Goal: Task Accomplishment & Management: Manage account settings

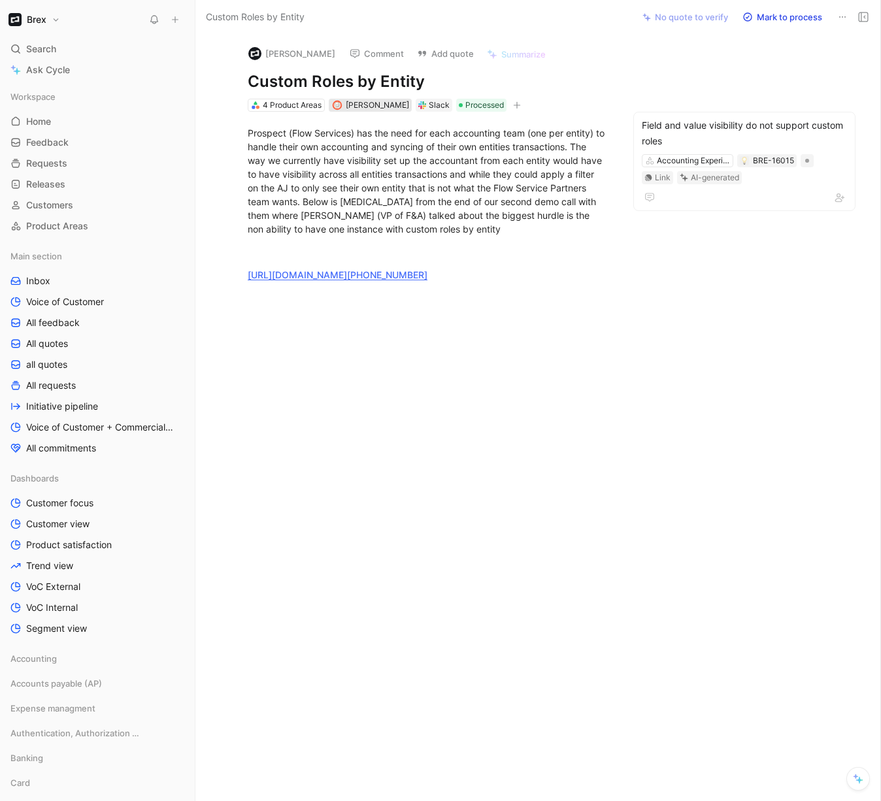
click at [361, 106] on span "[PERSON_NAME]" at bounding box center [377, 105] width 63 height 10
click at [377, 107] on span "[PERSON_NAME]" at bounding box center [377, 105] width 63 height 10
click at [291, 52] on button "[PERSON_NAME]" at bounding box center [291, 54] width 99 height 20
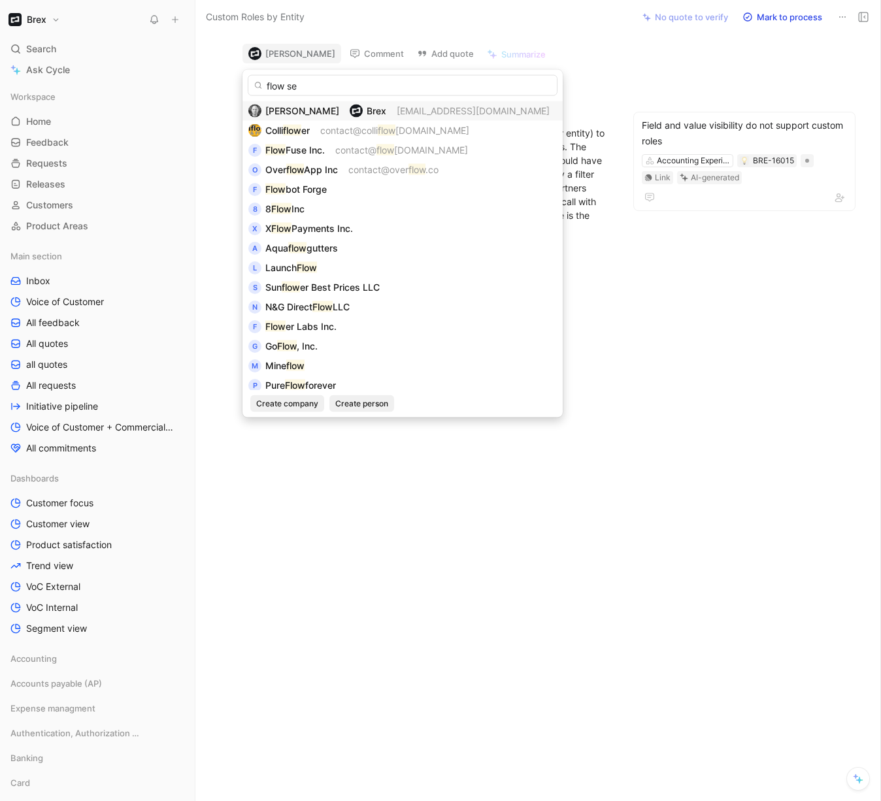
type input "flow ser"
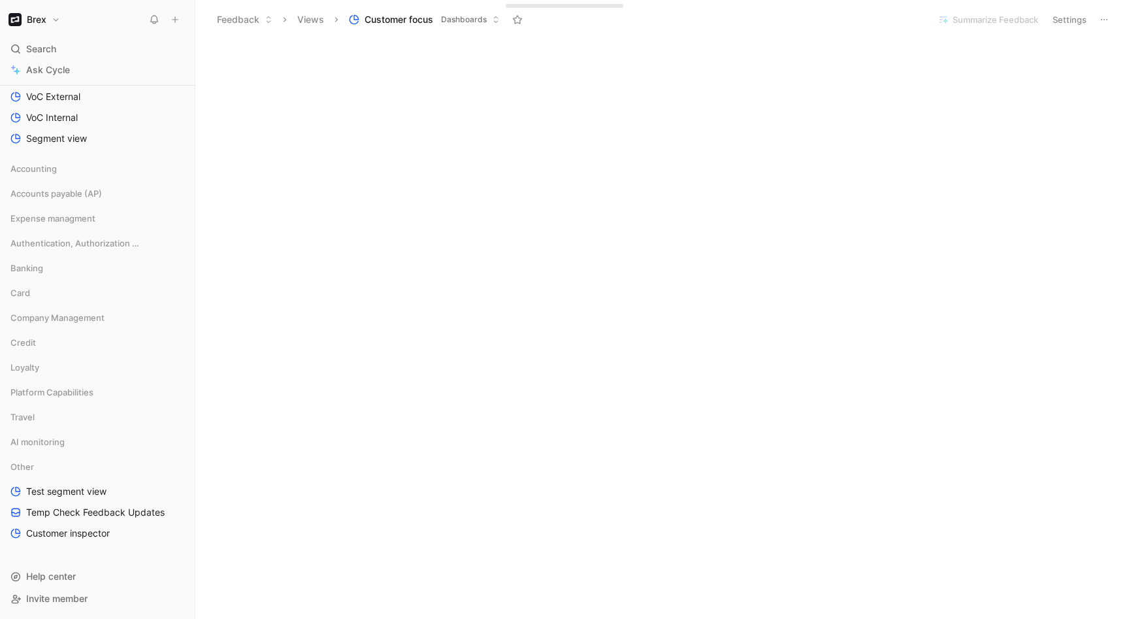
scroll to position [2013, 0]
click at [48, 487] on span "Test segment view" at bounding box center [66, 491] width 80 height 13
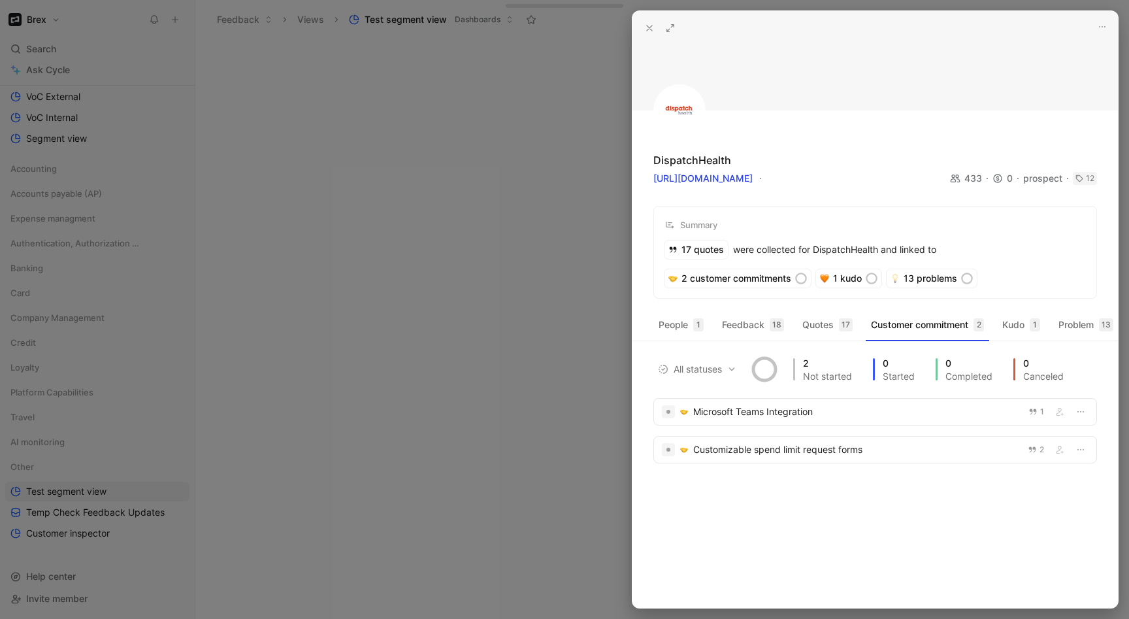
drag, startPoint x: 650, startPoint y: 27, endPoint x: 911, endPoint y: 355, distance: 419.3
click at [899, 348] on div "DispatchHealth https://dispatchhealth.com 433 0 prospect 12 cuacc_cm6tugnwm003l…" at bounding box center [874, 309] width 485 height 596
click at [1027, 321] on button "Kudo 1" at bounding box center [1021, 324] width 48 height 21
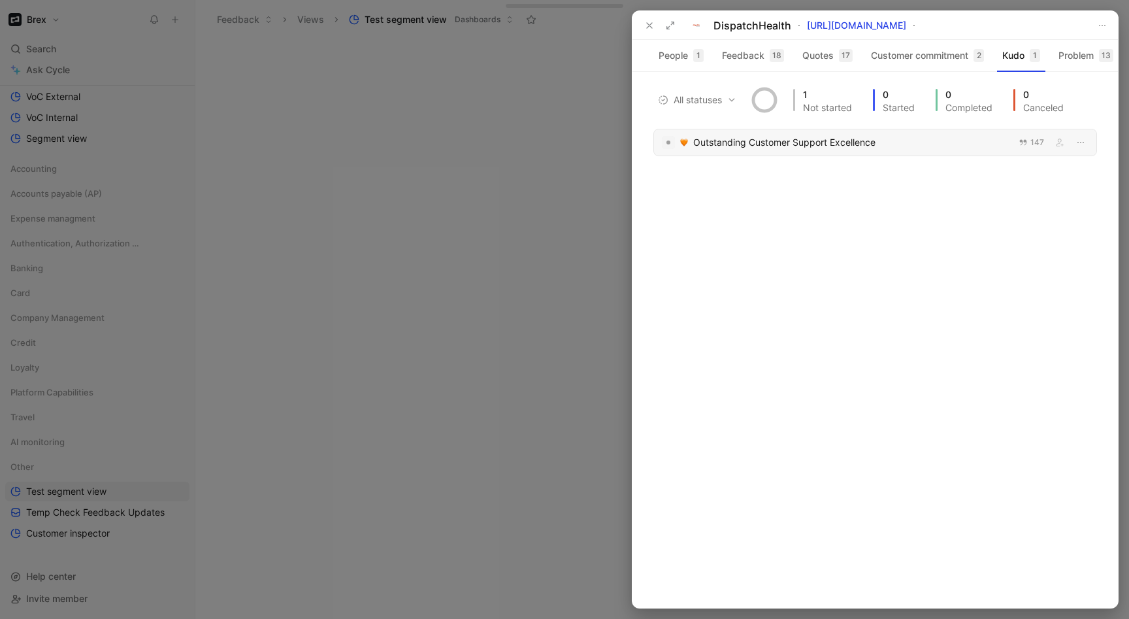
click at [876, 156] on div "Outstanding Customer Support Excellence 147" at bounding box center [875, 142] width 444 height 27
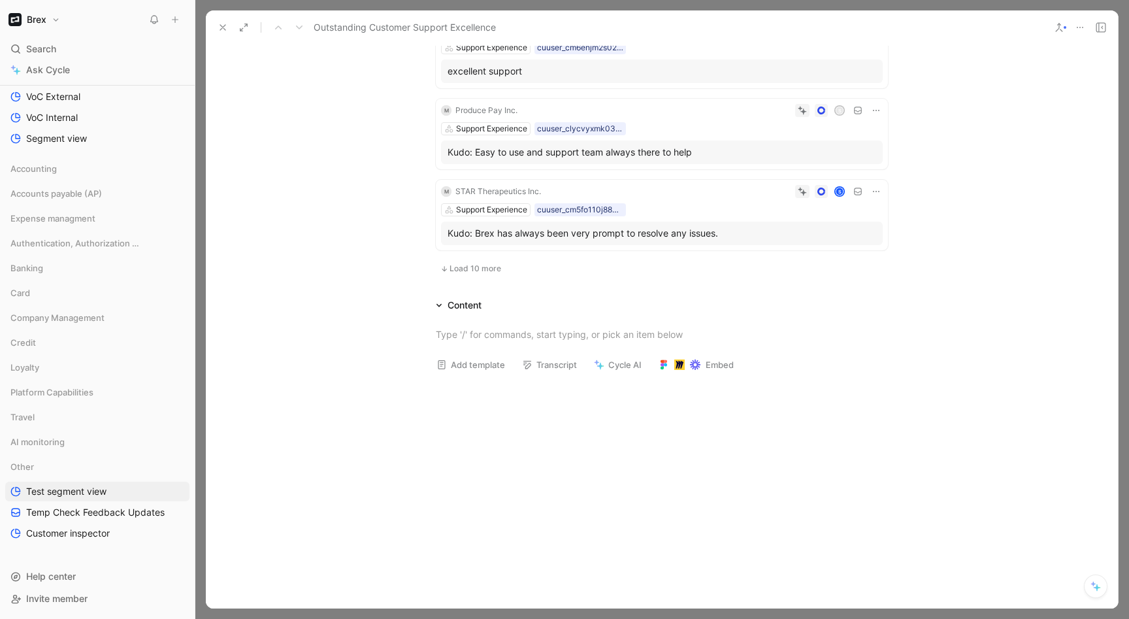
scroll to position [746, 0]
click at [459, 266] on span "Load 10 more" at bounding box center [475, 270] width 52 height 10
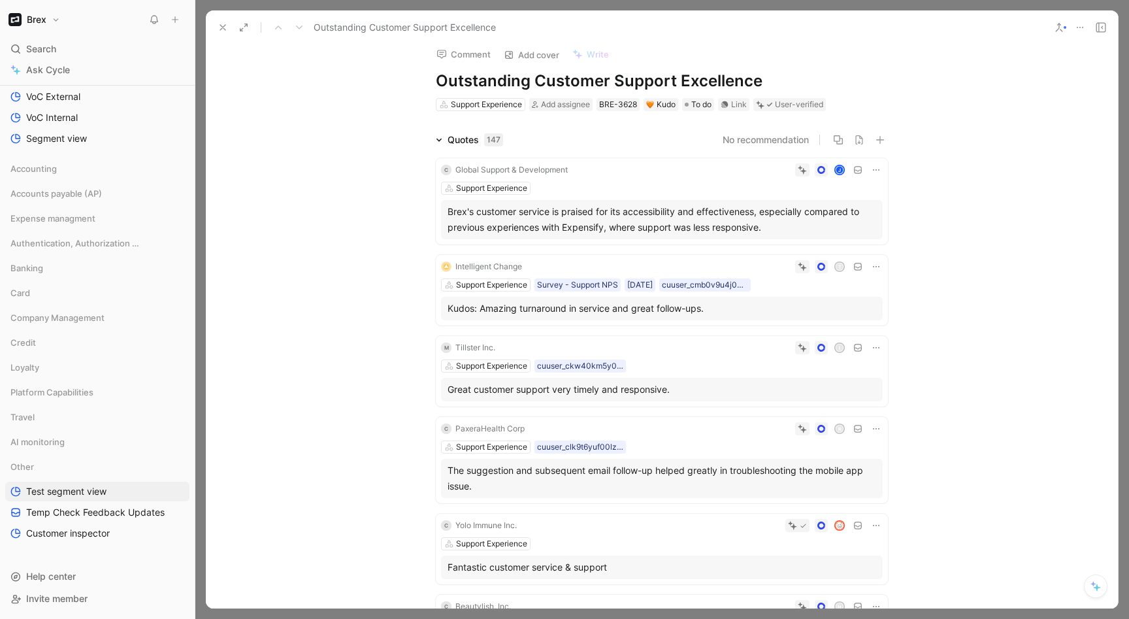
scroll to position [0, 0]
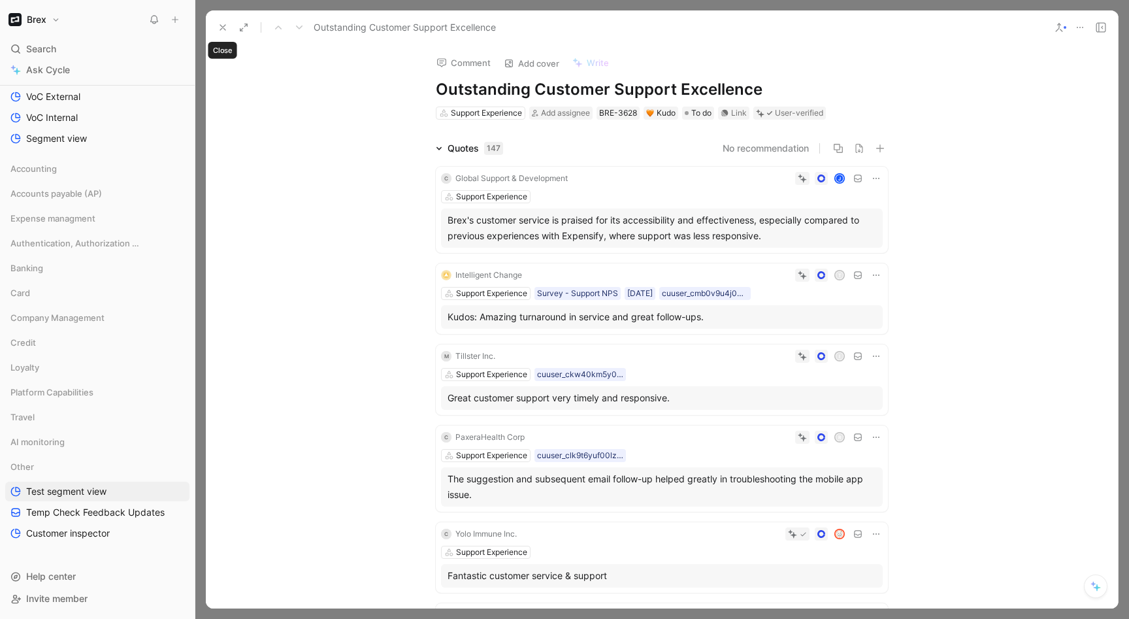
click at [218, 29] on icon at bounding box center [223, 27] width 10 height 10
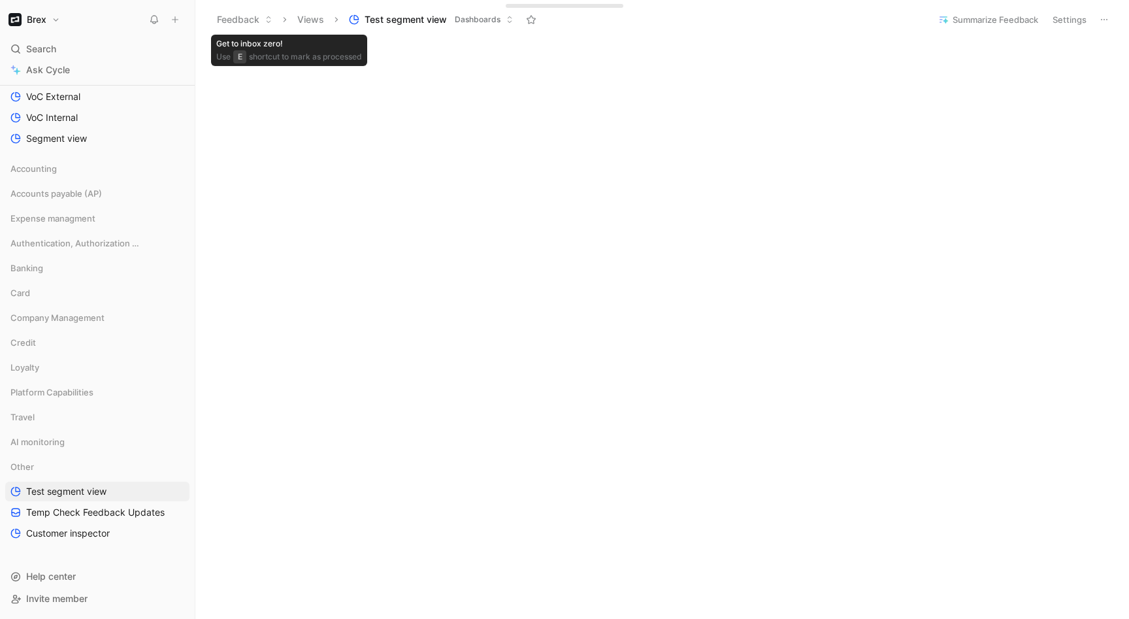
scroll to position [1616, 0]
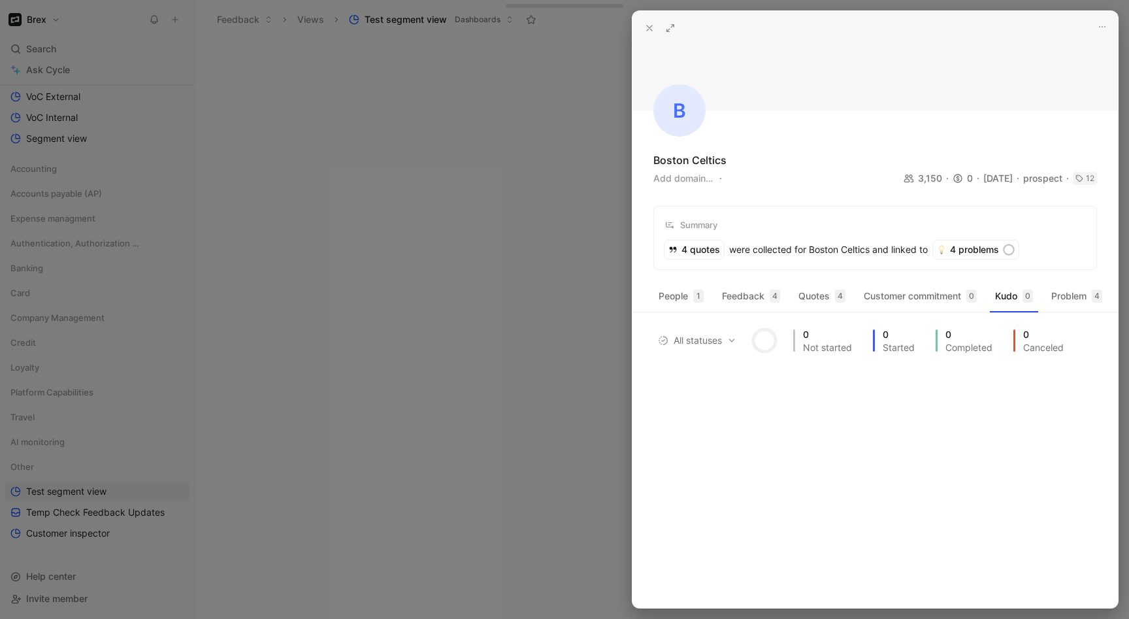
click at [653, 27] on icon at bounding box center [649, 28] width 10 height 10
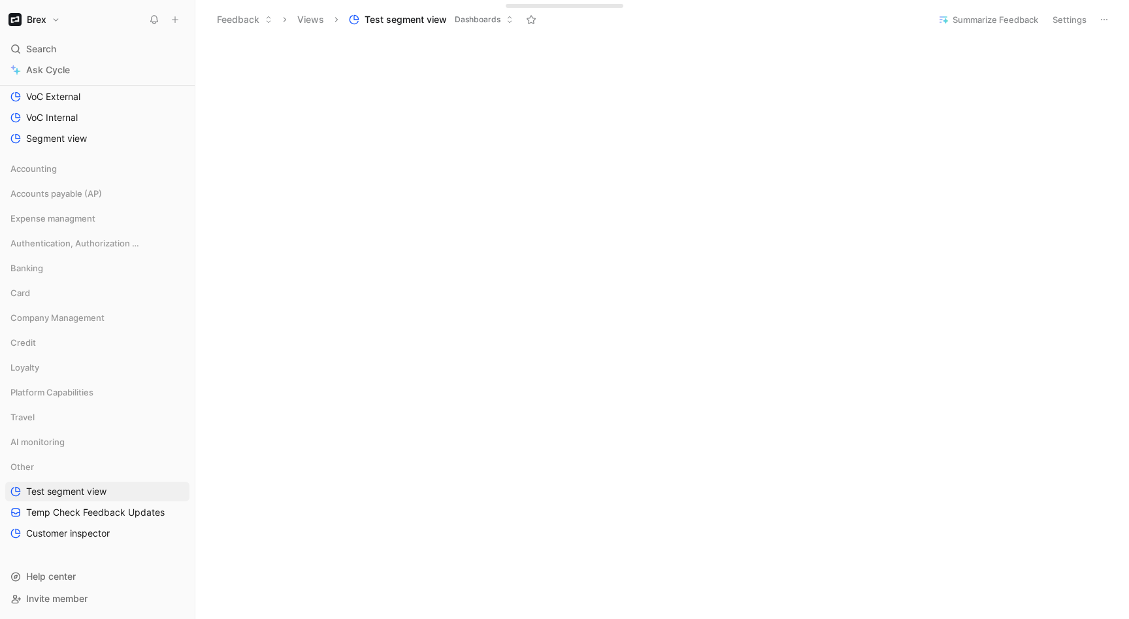
scroll to position [1618, 0]
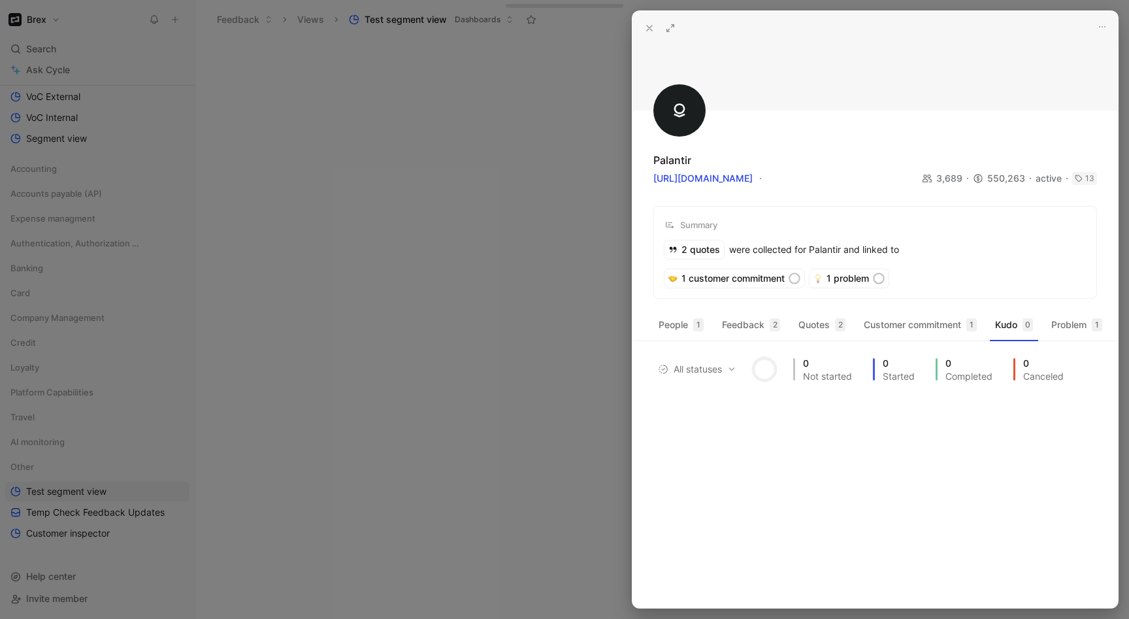
click at [649, 23] on icon at bounding box center [649, 28] width 10 height 10
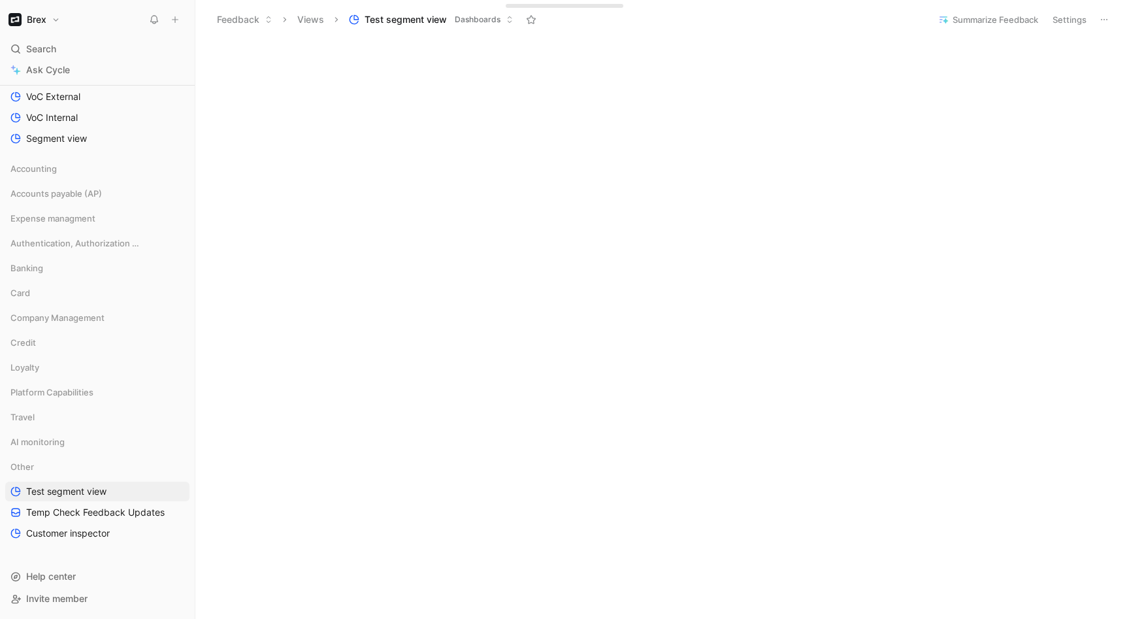
scroll to position [1546, 0]
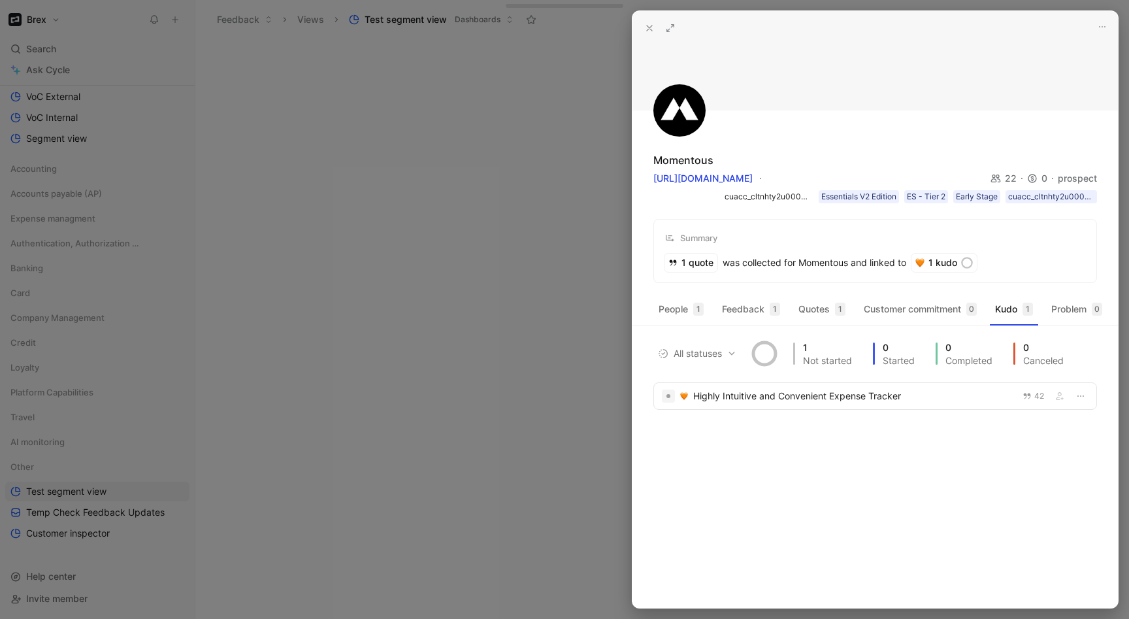
click at [645, 24] on icon at bounding box center [649, 28] width 10 height 10
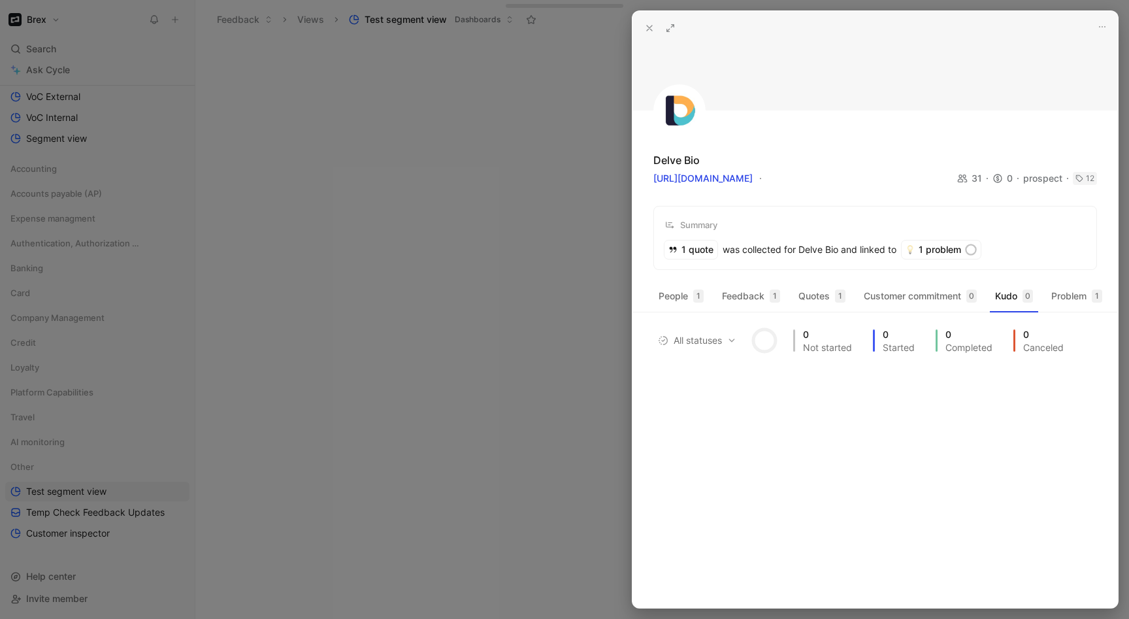
click at [651, 31] on icon at bounding box center [649, 28] width 10 height 10
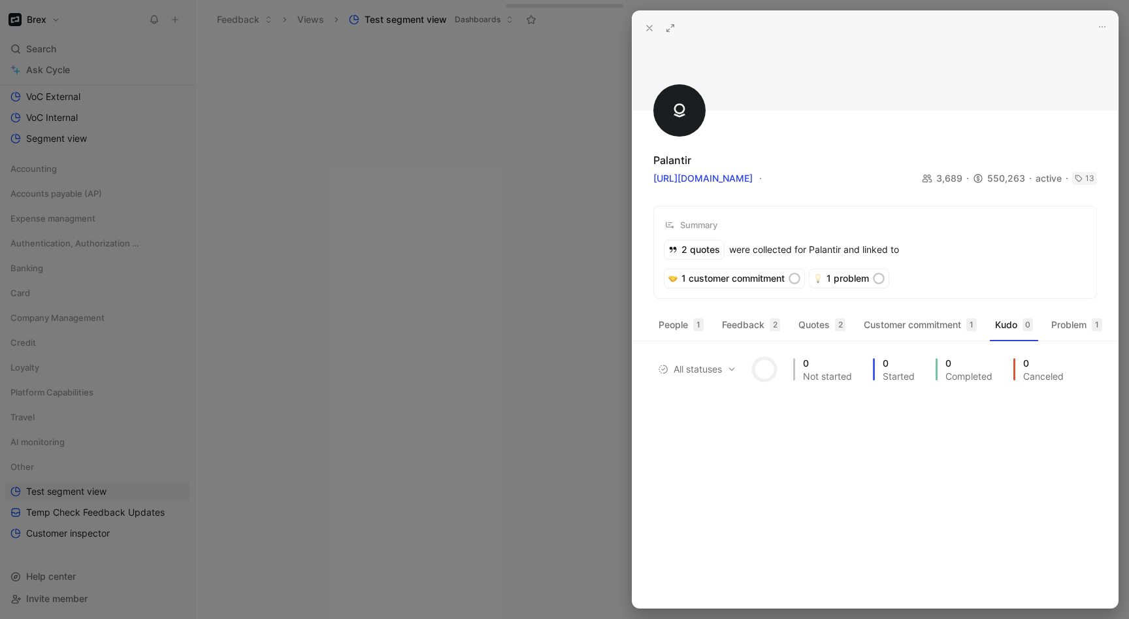
click at [653, 25] on icon at bounding box center [649, 28] width 10 height 10
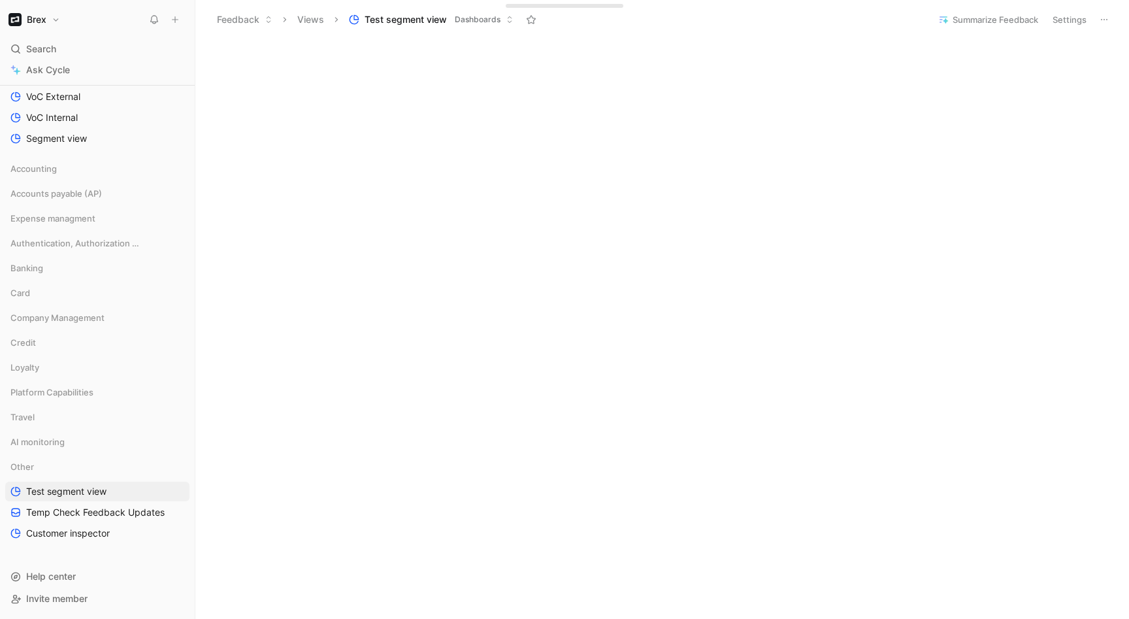
scroll to position [1722, 0]
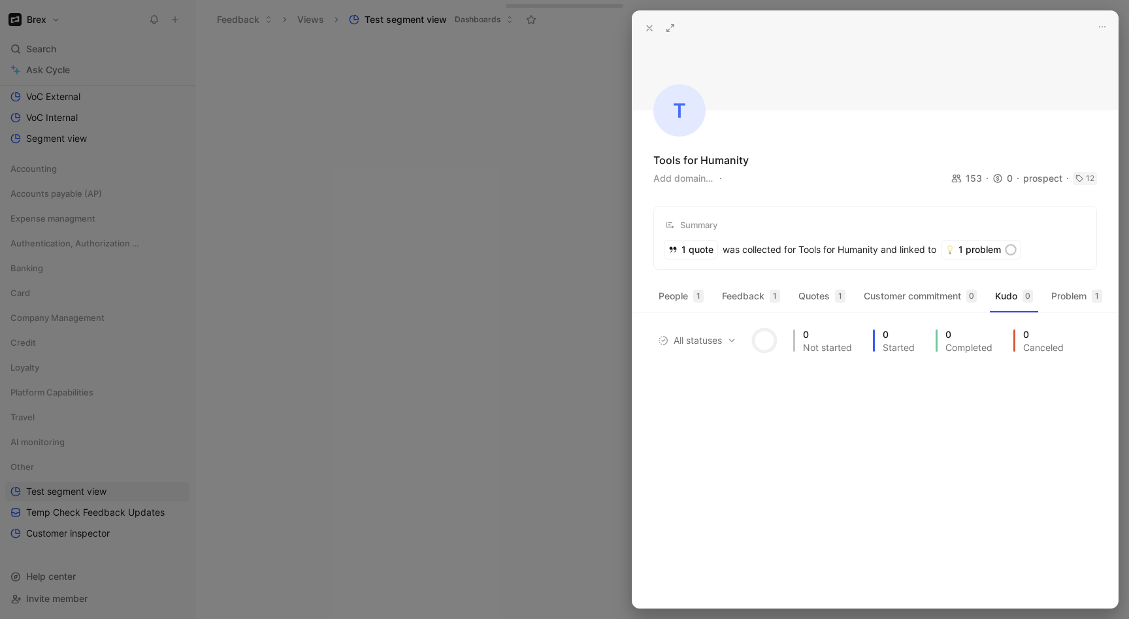
click at [652, 26] on icon at bounding box center [649, 28] width 10 height 10
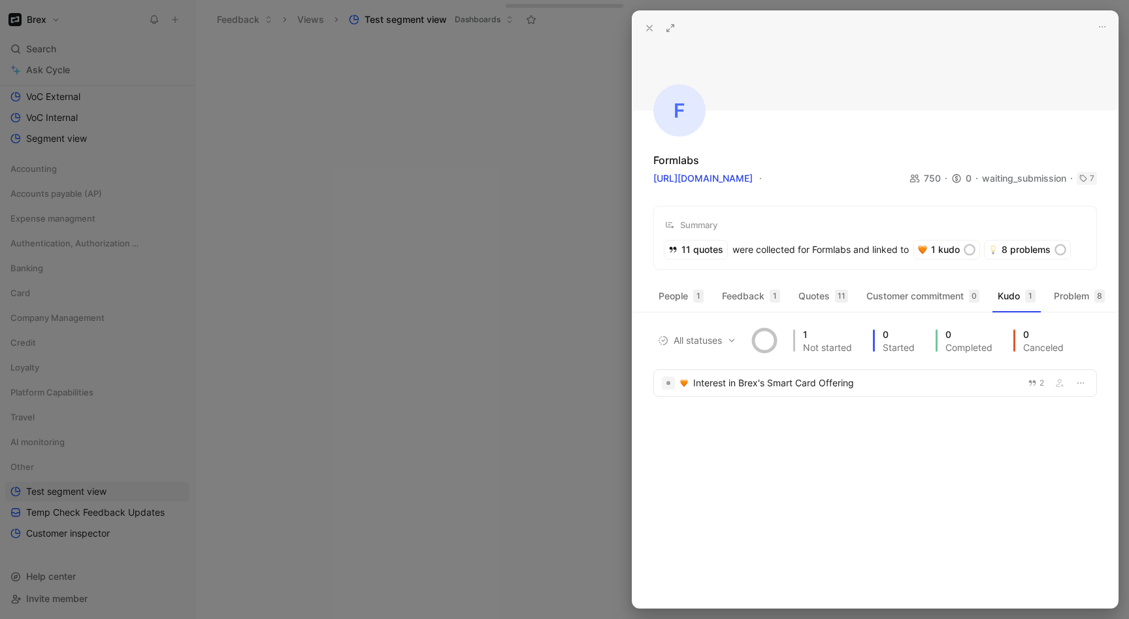
click at [648, 29] on icon at bounding box center [649, 28] width 10 height 10
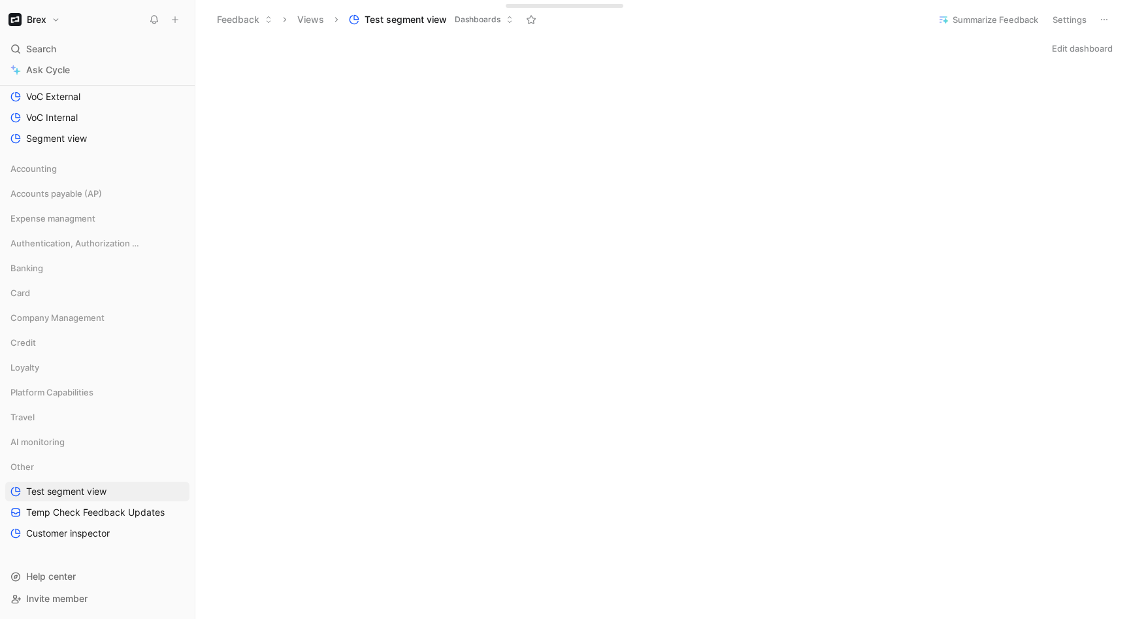
click at [24, 22] on button "Brex" at bounding box center [34, 19] width 58 height 18
click at [39, 133] on div "Workspace settings G then S" at bounding box center [88, 134] width 161 height 21
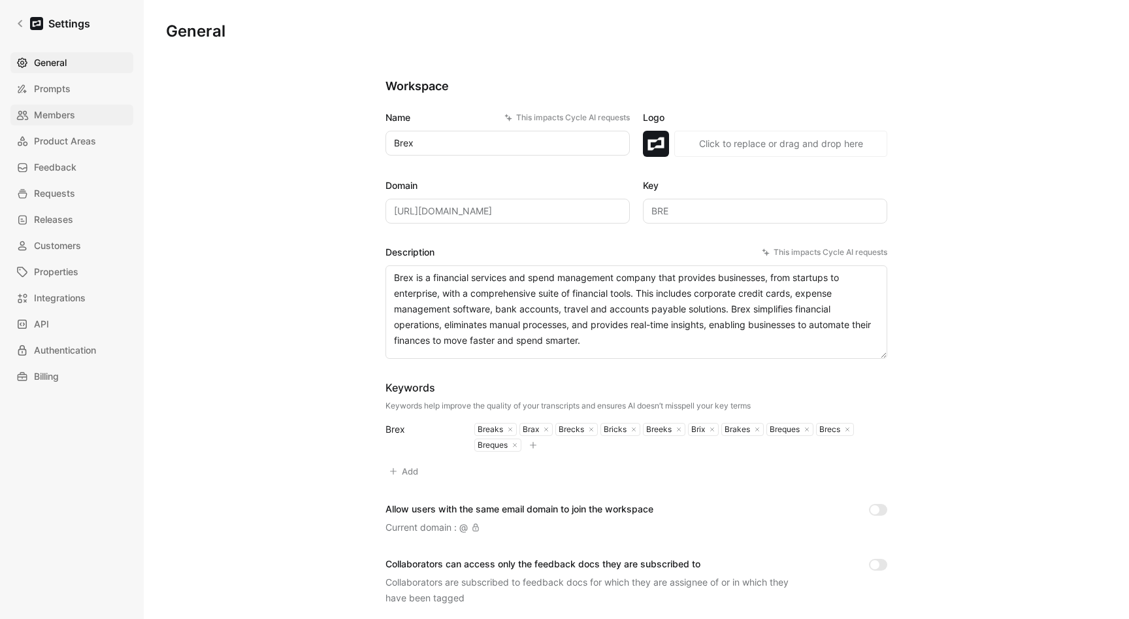
click at [54, 115] on span "Members" at bounding box center [54, 115] width 41 height 16
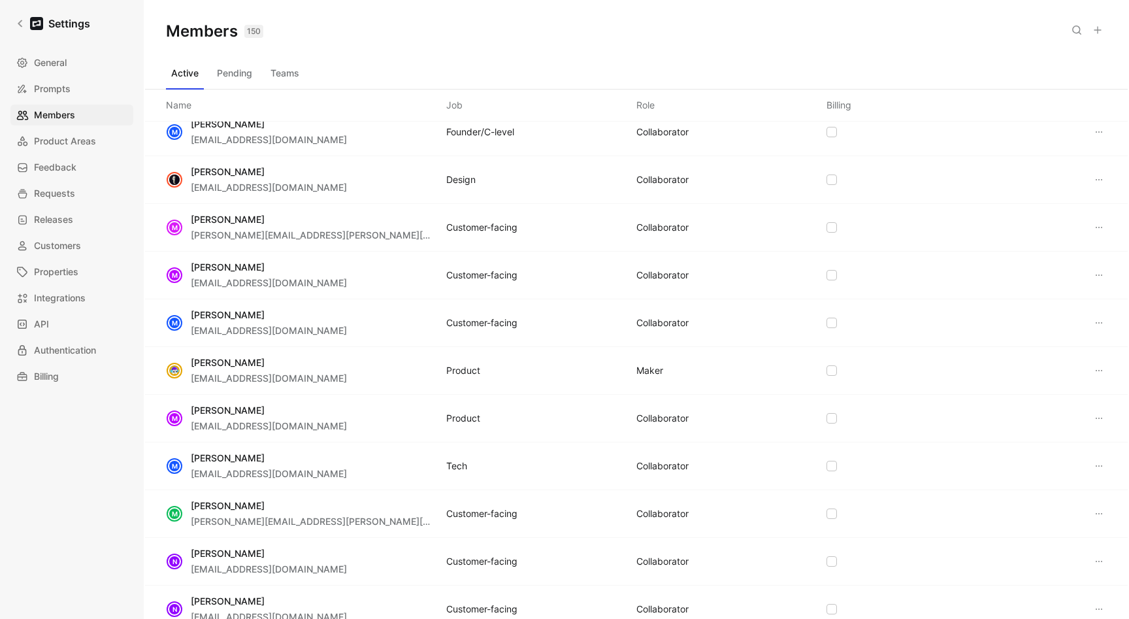
scroll to position [3165, 0]
click at [231, 70] on button "Pending" at bounding box center [235, 73] width 46 height 21
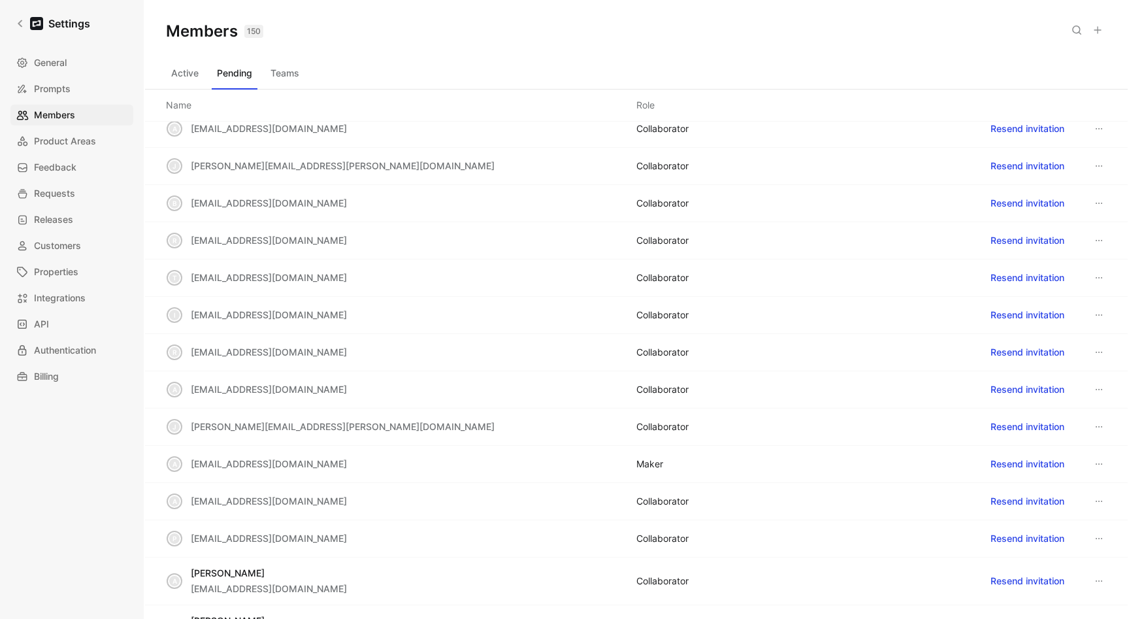
scroll to position [0, 0]
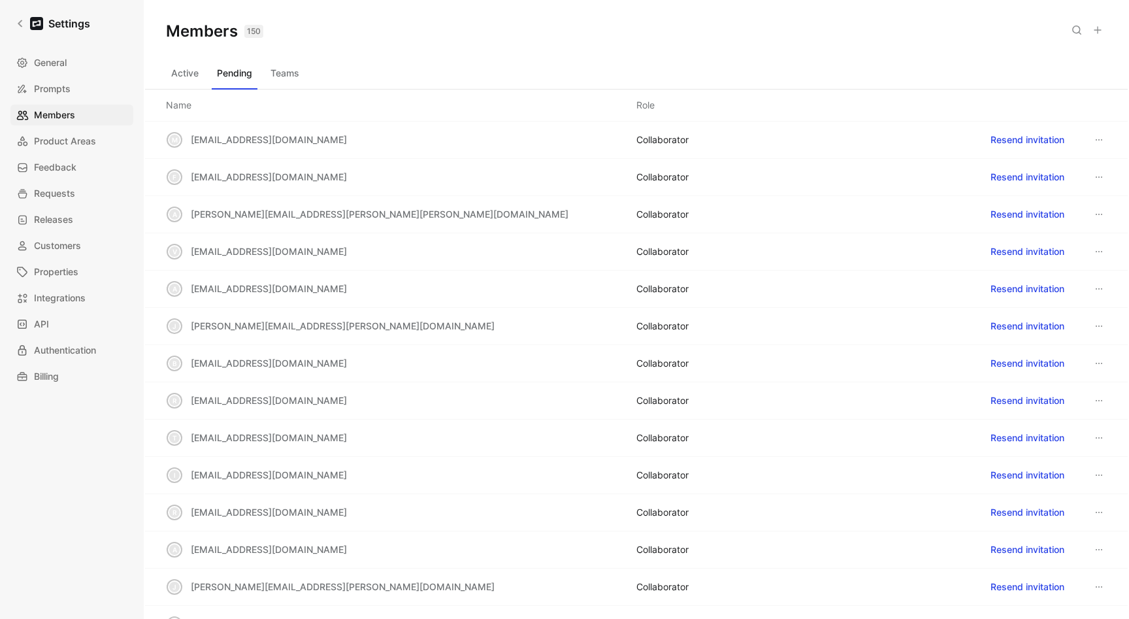
click at [179, 76] on button "Active" at bounding box center [185, 73] width 38 height 21
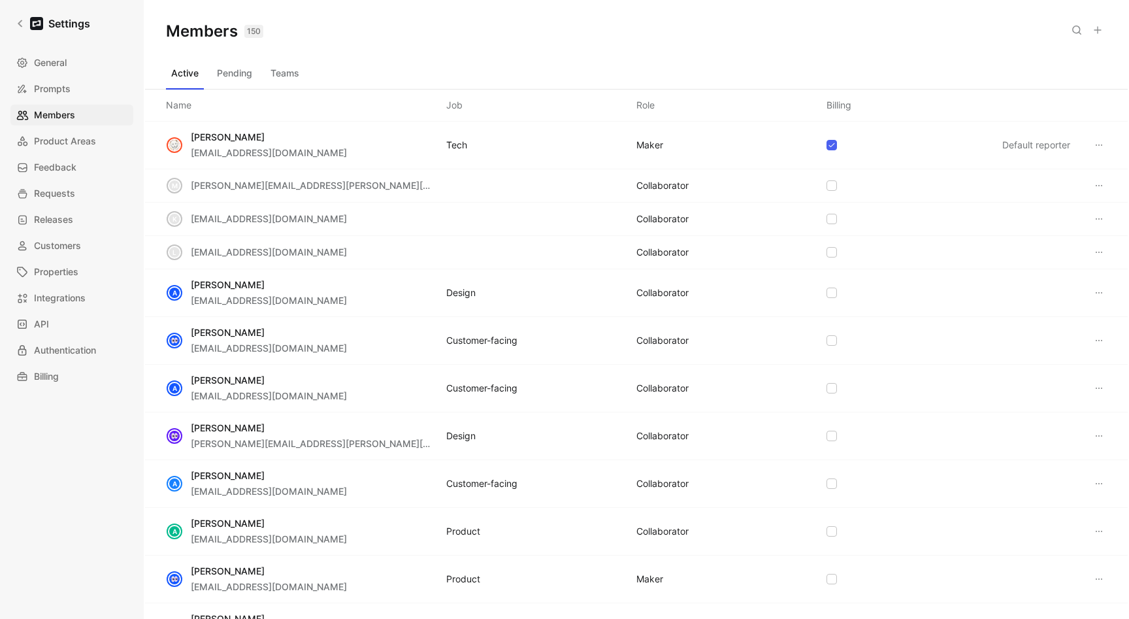
click at [463, 84] on div "Active Pending Teams" at bounding box center [636, 76] width 941 height 26
click at [1099, 27] on icon at bounding box center [1097, 30] width 10 height 10
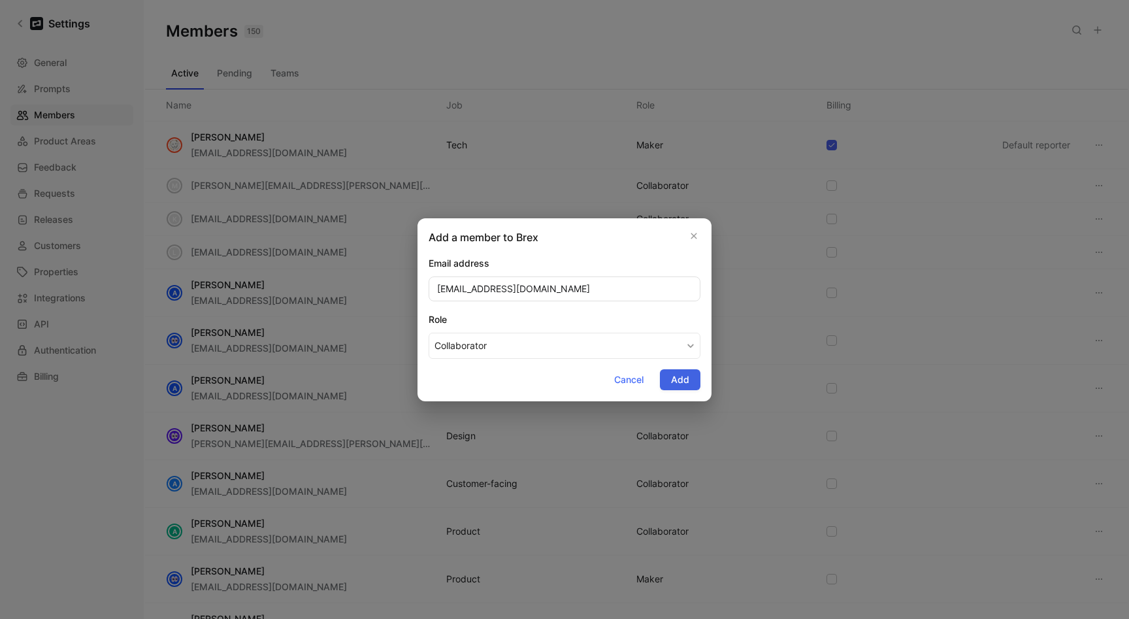
type input "mweinstock@brex.com"
click at [687, 378] on span "Add" at bounding box center [680, 380] width 18 height 16
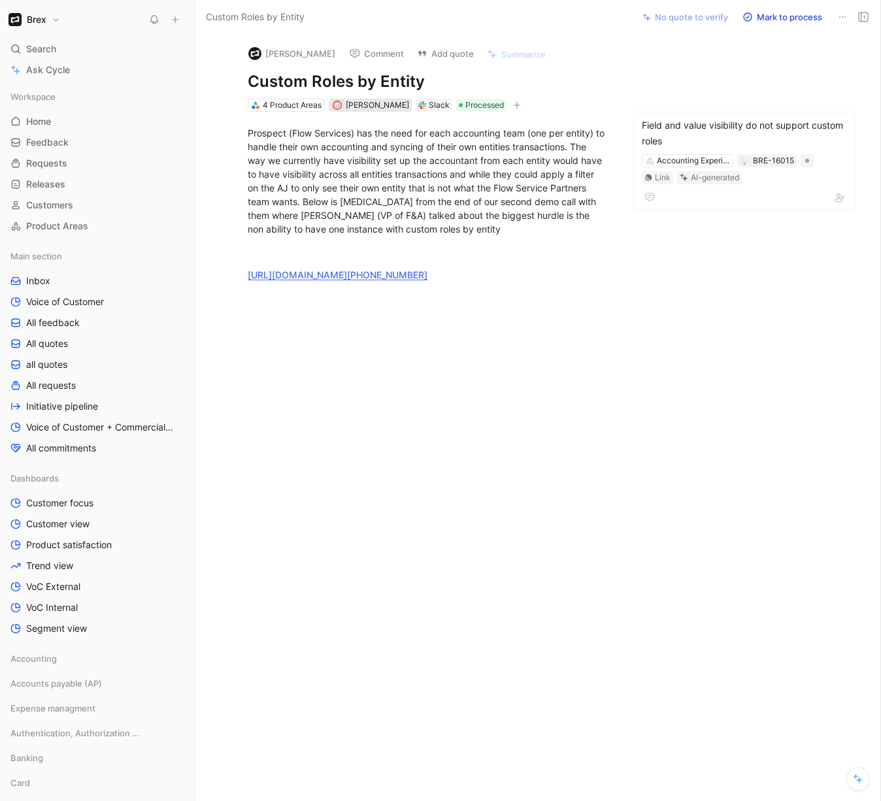
click at [359, 100] on span "James Wallis" at bounding box center [377, 105] width 63 height 10
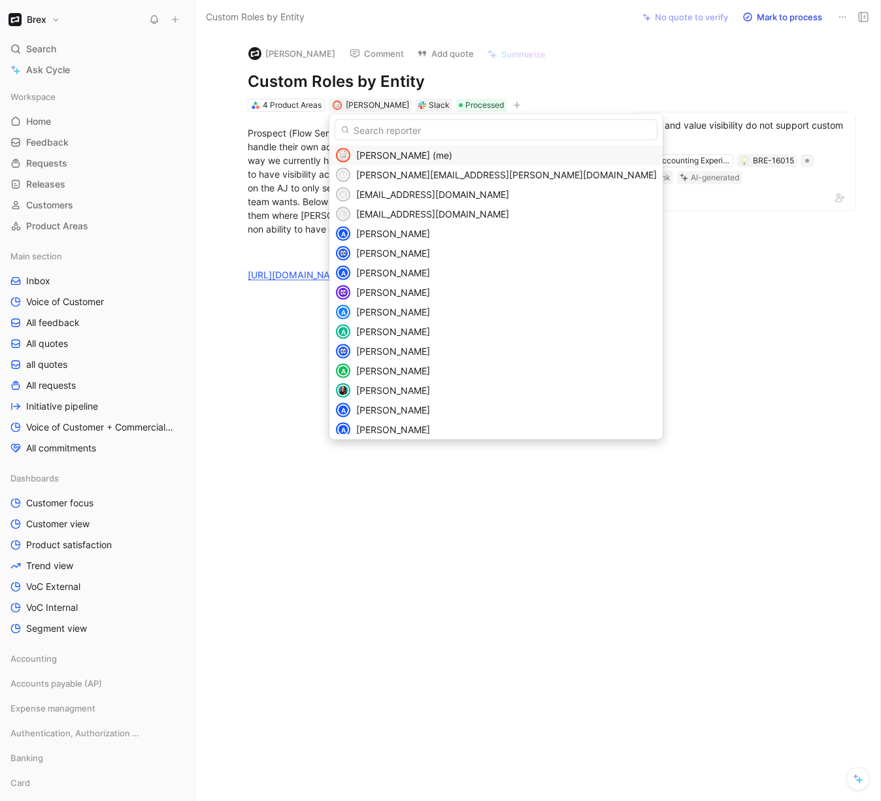
click at [396, 126] on input "text" at bounding box center [495, 130] width 323 height 21
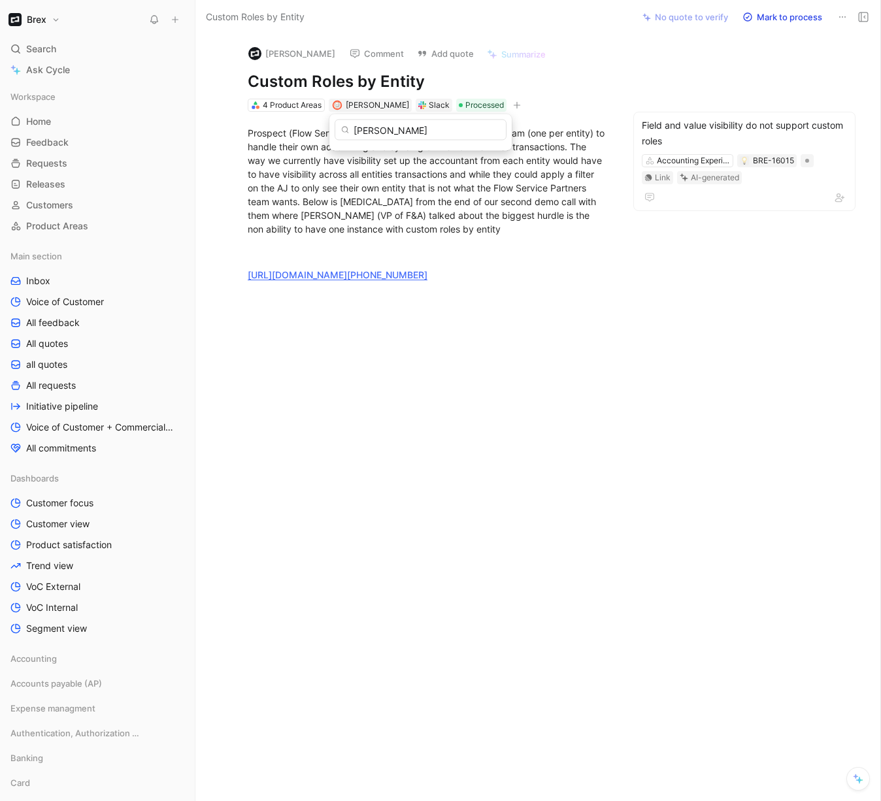
type input "molly"
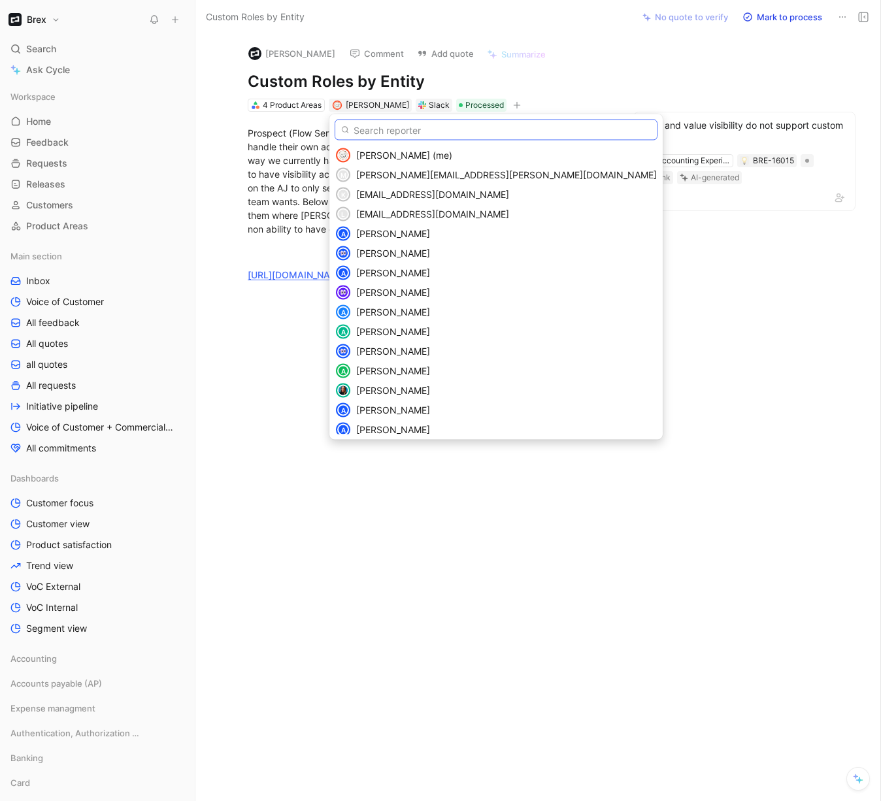
click at [381, 126] on input "text" at bounding box center [495, 130] width 323 height 21
paste input "mweinstock@brex.com"
type input "mweinstock@brex.com"
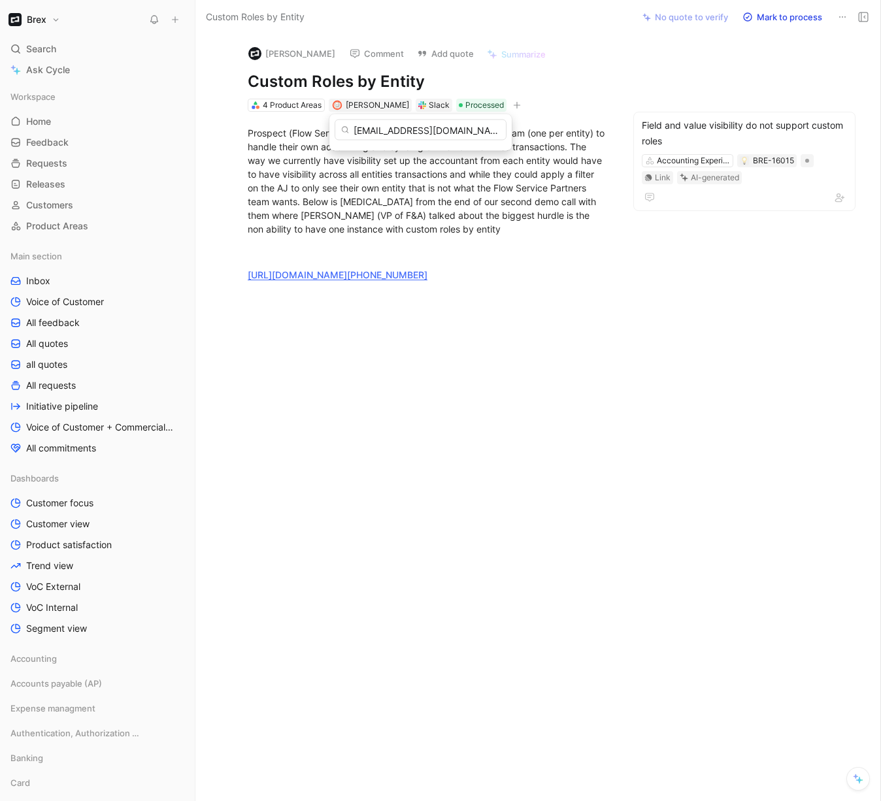
drag, startPoint x: 468, startPoint y: 532, endPoint x: 470, endPoint y: 515, distance: 17.1
click at [365, 107] on span "[PERSON_NAME]" at bounding box center [377, 105] width 63 height 10
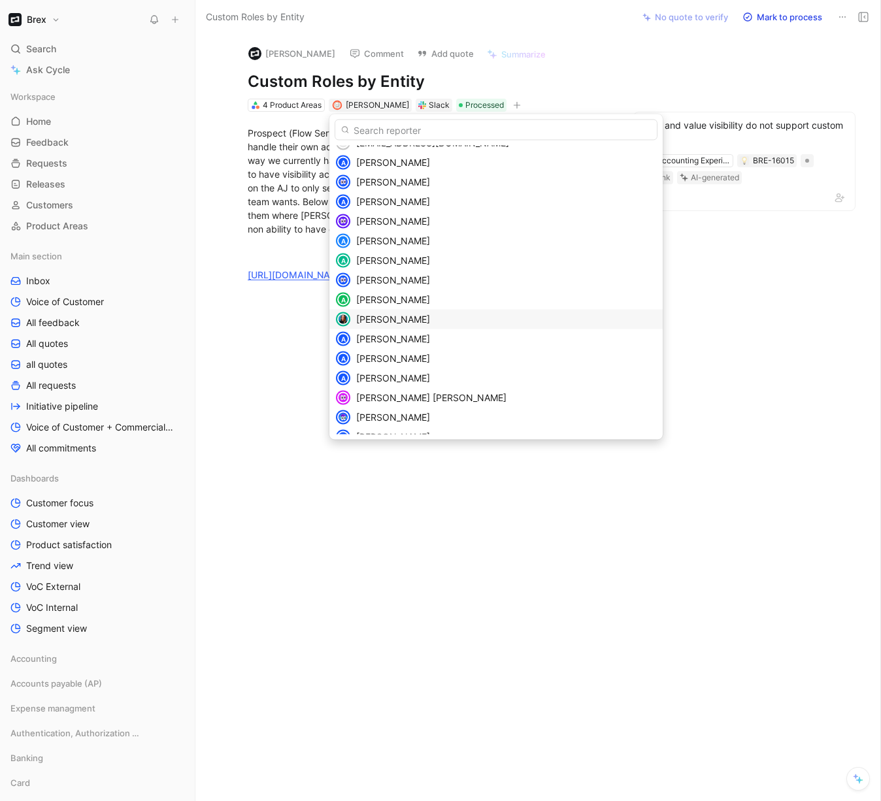
scroll to position [103, 0]
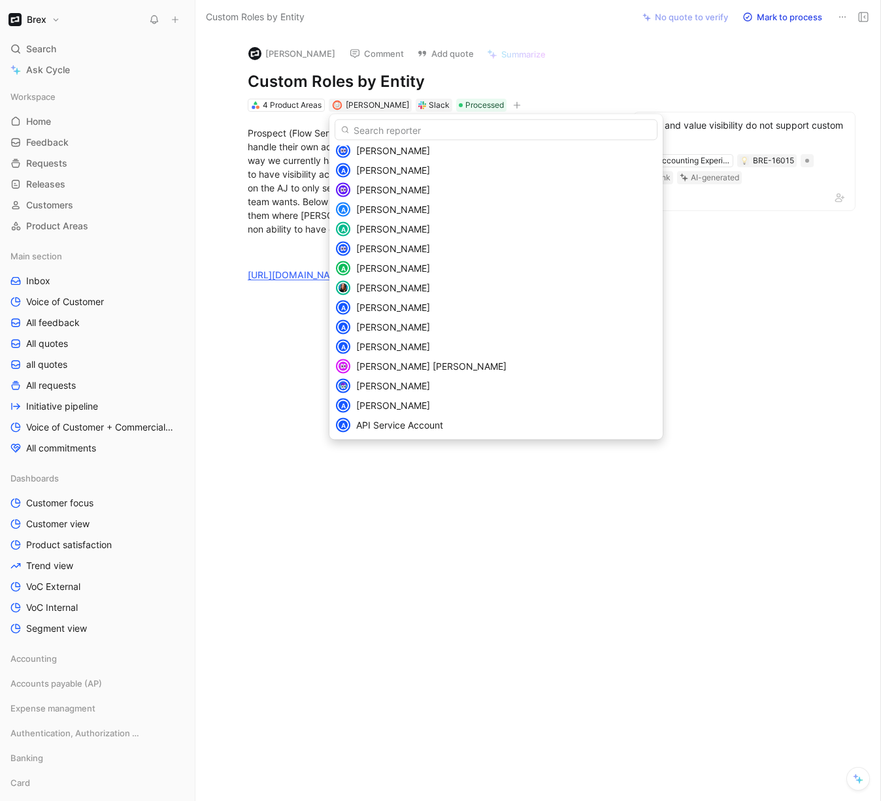
click at [400, 129] on input "text" at bounding box center [495, 130] width 323 height 21
type input "molly"
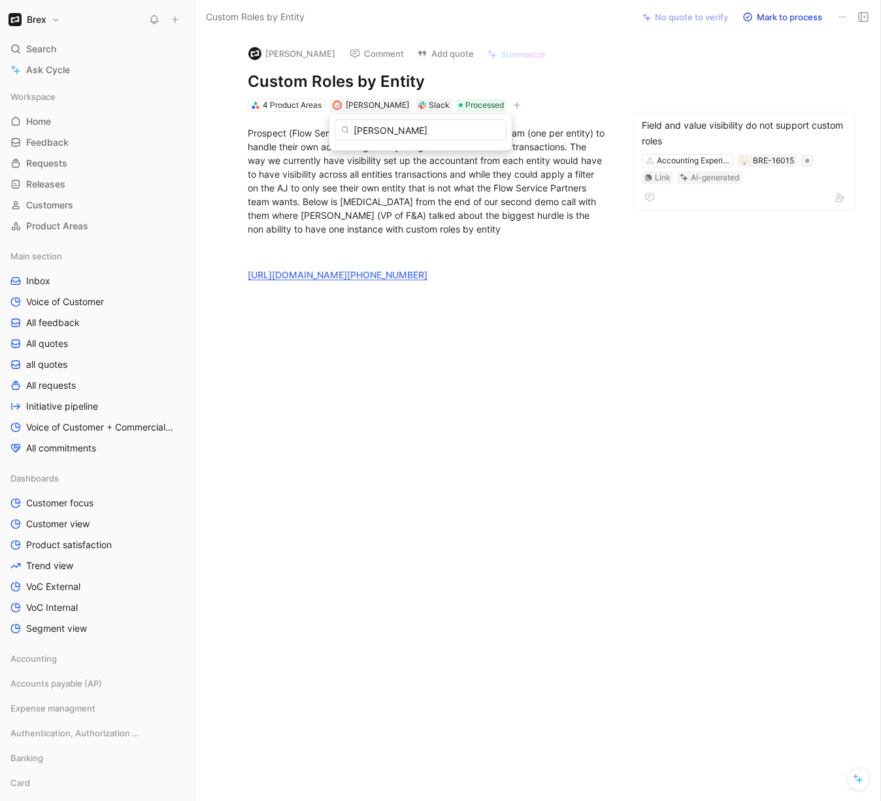
scroll to position [0, 0]
